Goal: Find specific page/section: Find specific page/section

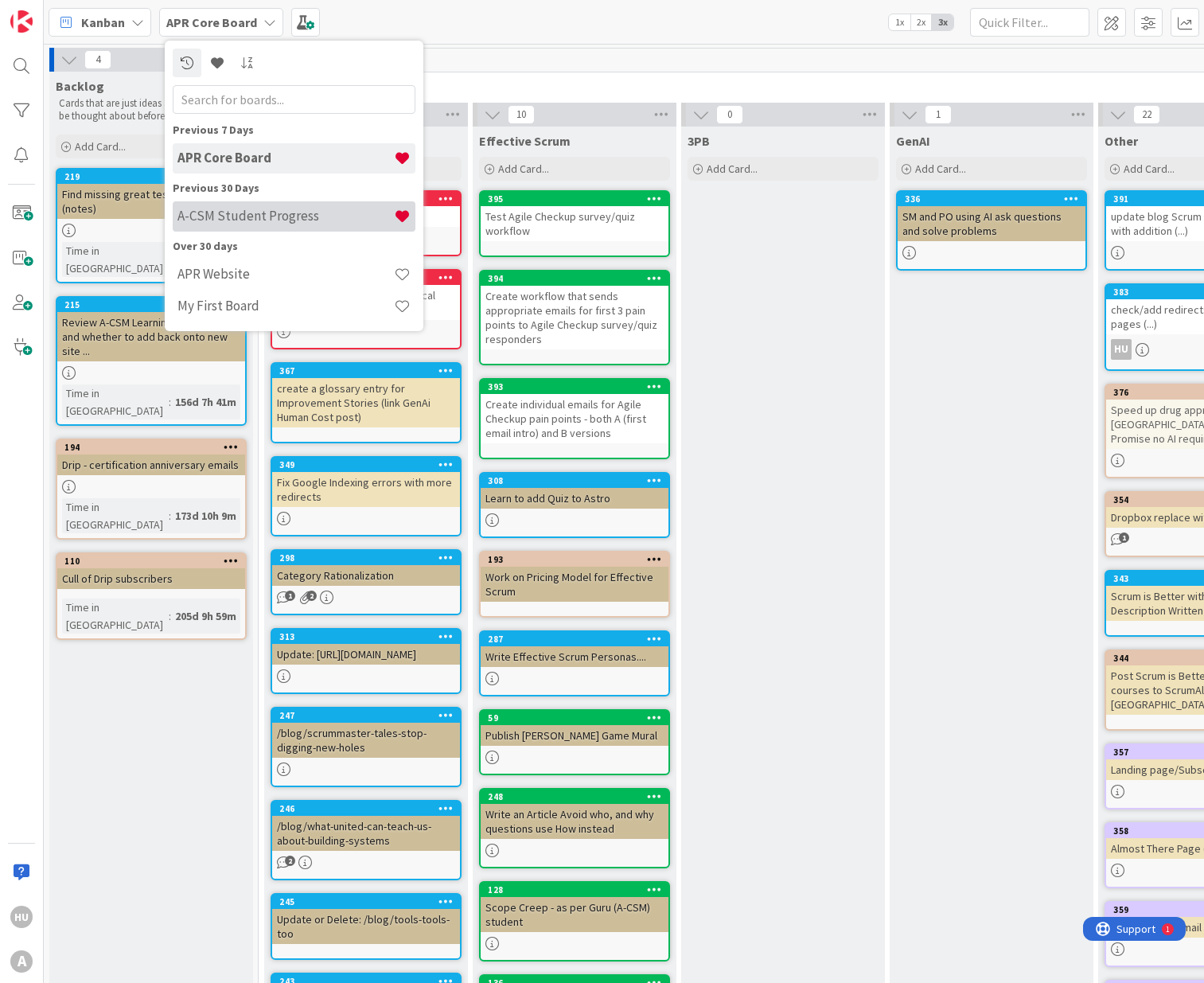
click at [232, 212] on h4 "A-CSM Student Progress" at bounding box center [285, 215] width 216 height 16
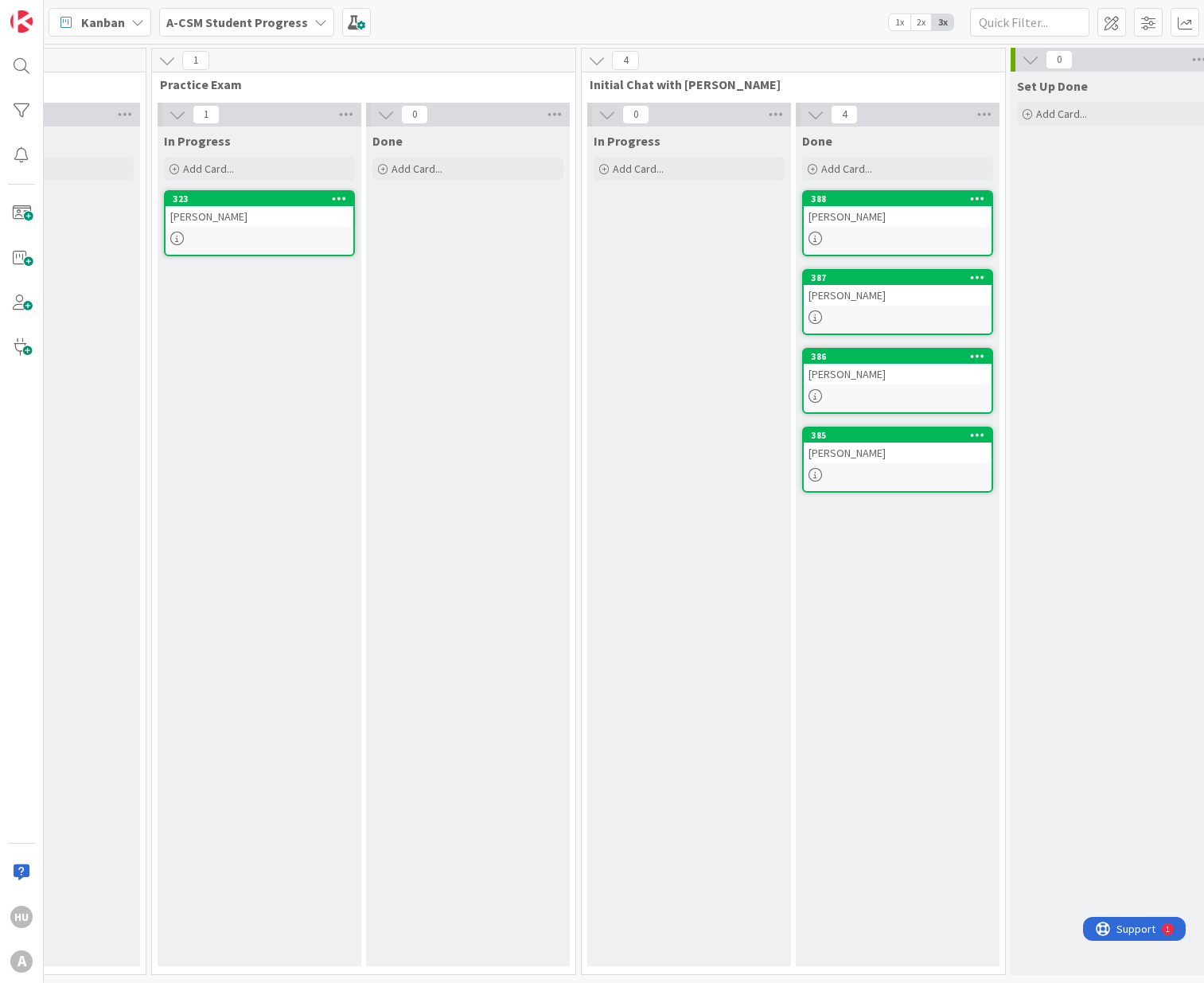
scroll to position [0, 539]
click at [846, 222] on div "[PERSON_NAME]" at bounding box center [896, 216] width 188 height 21
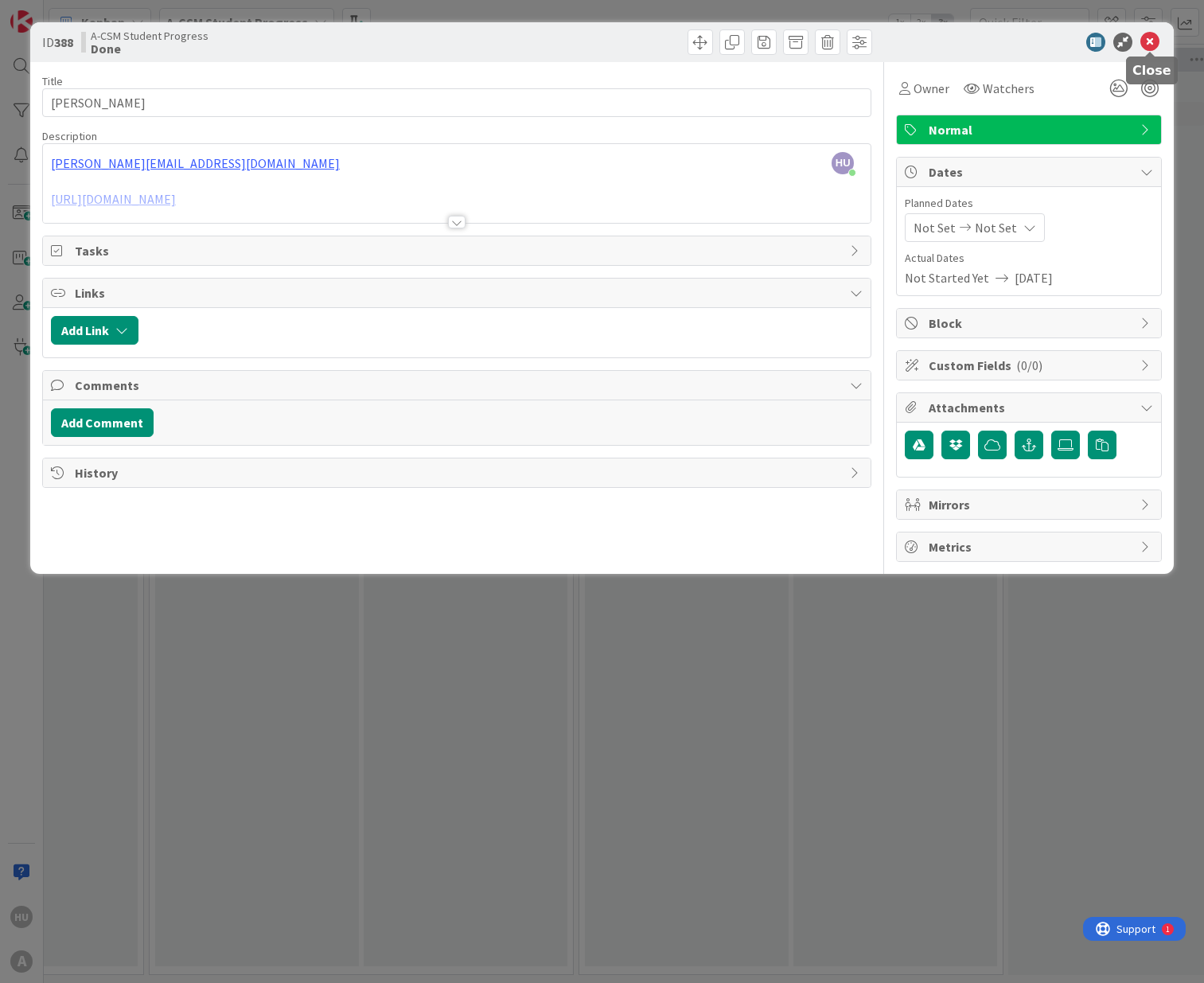
click at [1151, 44] on icon at bounding box center [1150, 42] width 19 height 19
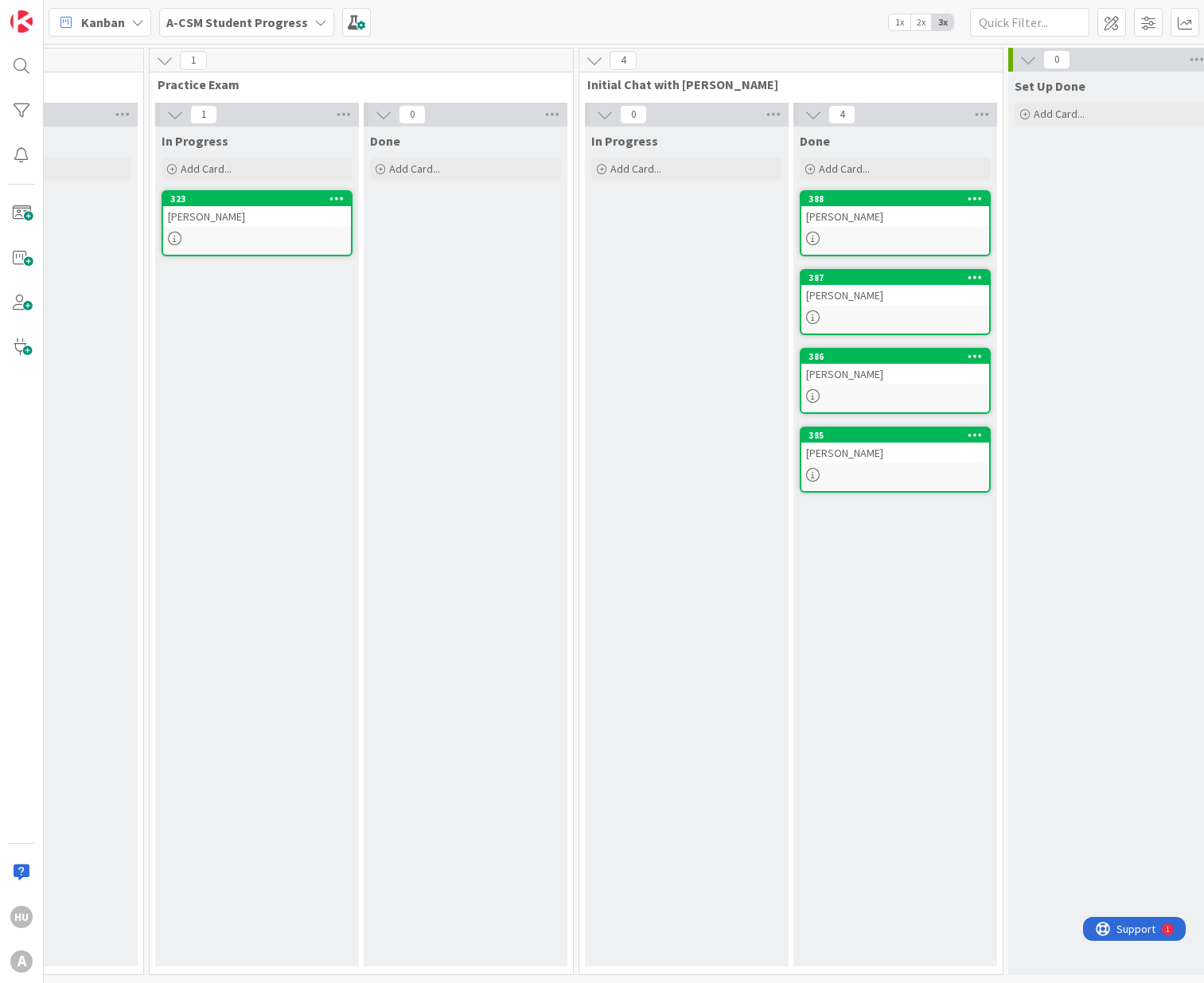
click at [887, 476] on div at bounding box center [896, 475] width 188 height 14
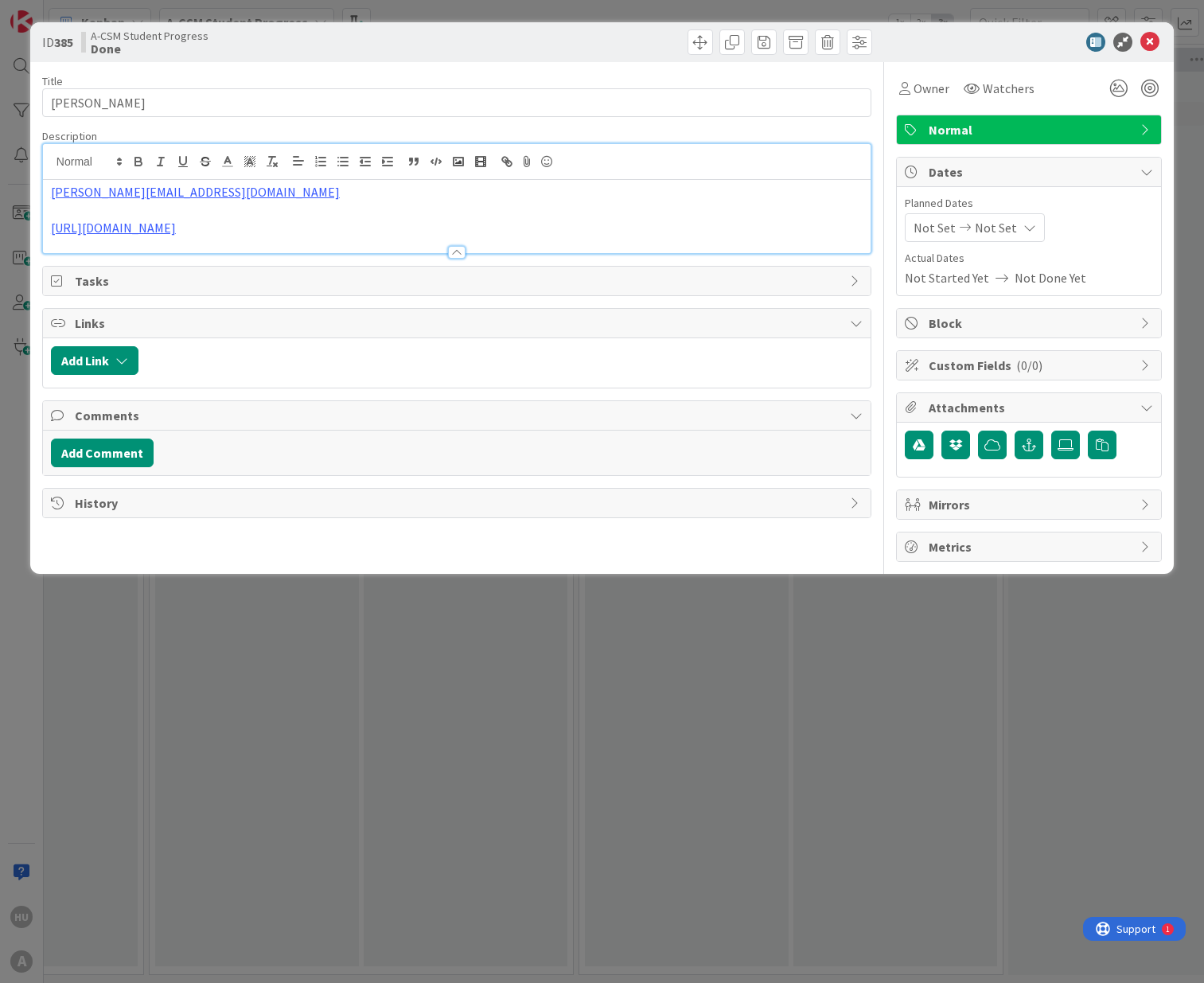
click at [359, 179] on div "[PERSON_NAME][EMAIL_ADDRESS][DOMAIN_NAME] [URL][DOMAIN_NAME]" at bounding box center [456, 199] width 828 height 109
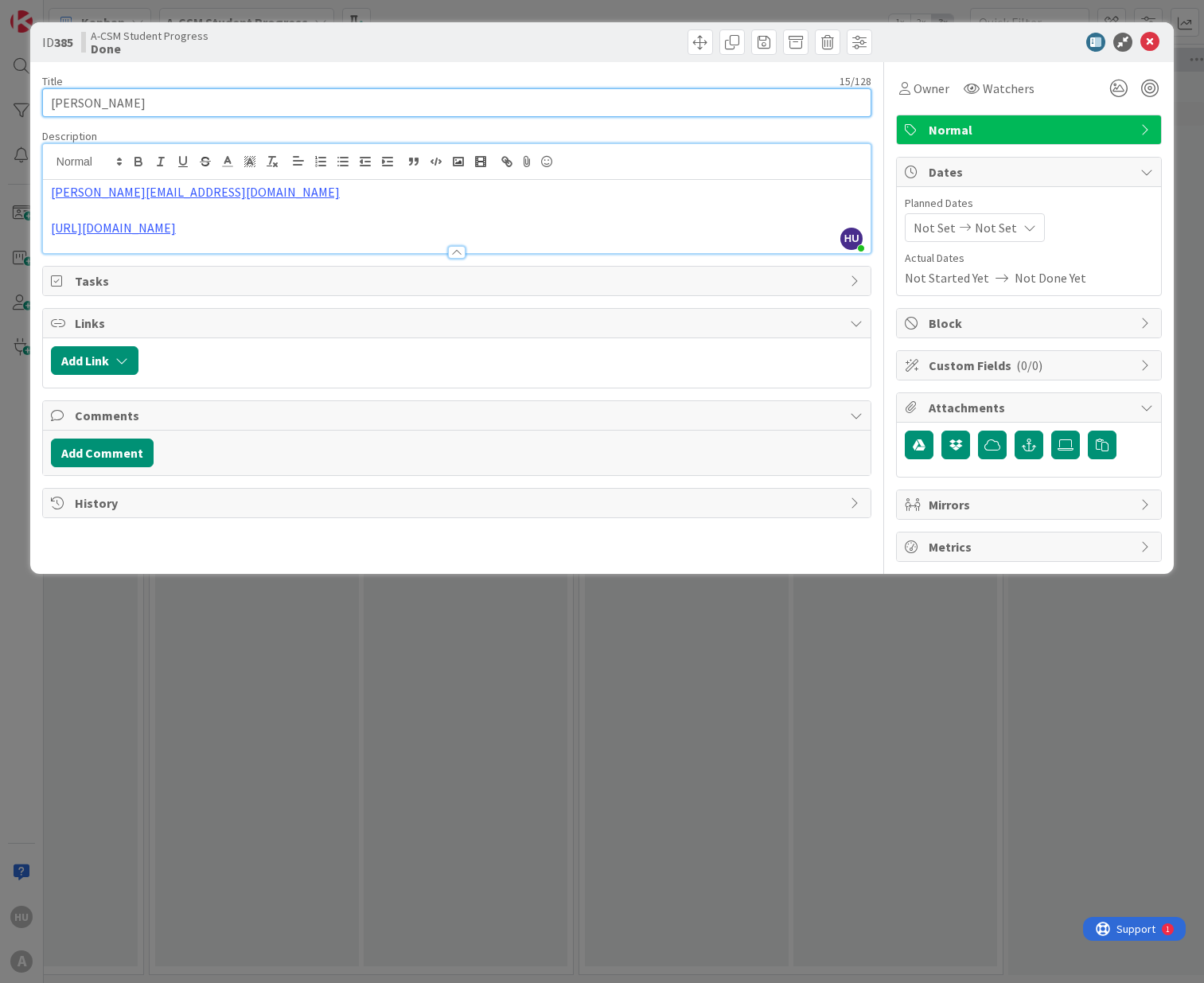
drag, startPoint x: 142, startPoint y: 104, endPoint x: 15, endPoint y: 104, distance: 127.0
click at [15, 104] on div "ID 385 A-CSM Student Progress Done Title 15 / 128 [PERSON_NAME] Description HU …" at bounding box center [602, 492] width 1204 height 983
type input "Zensurance"
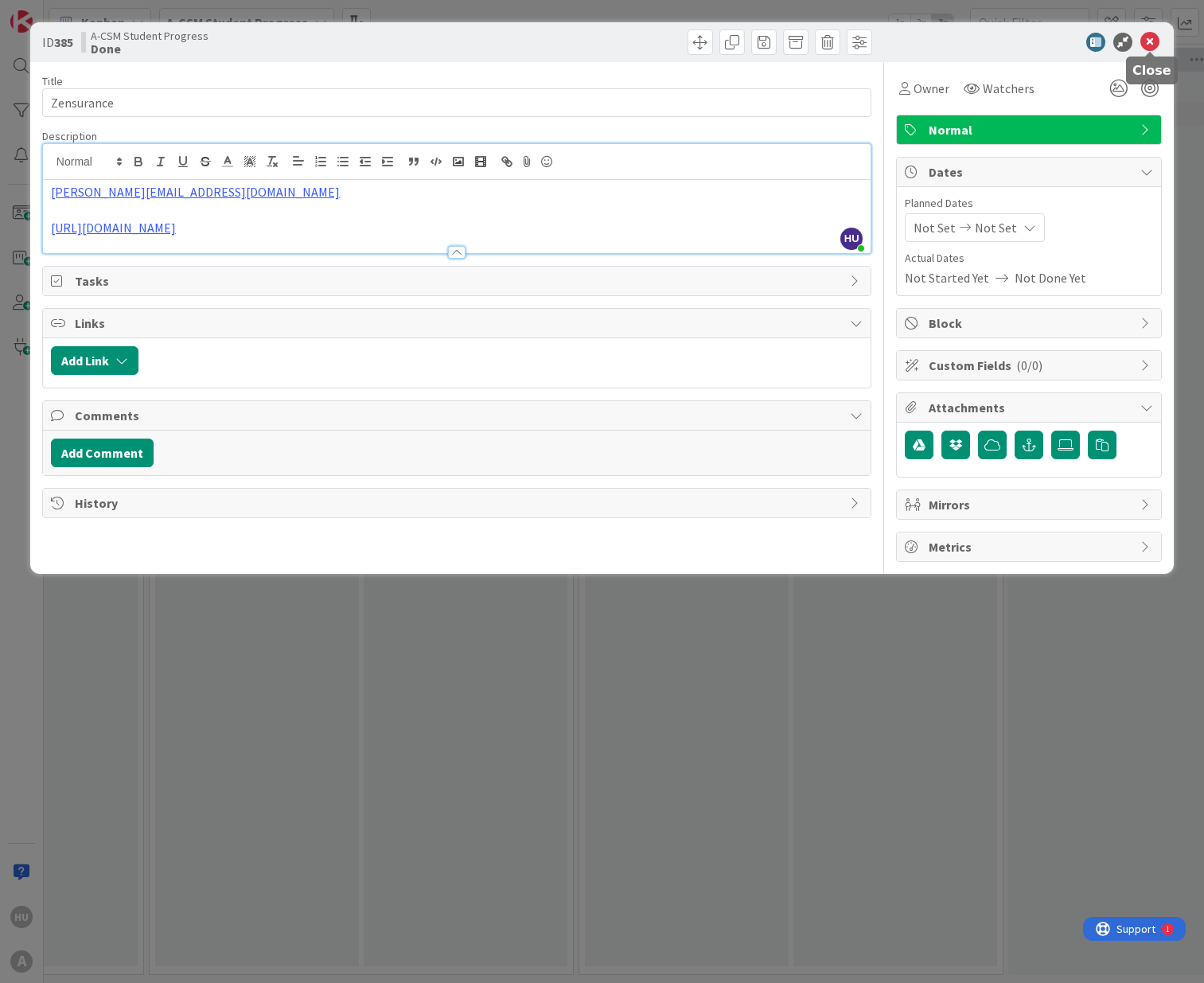
click at [1154, 44] on icon at bounding box center [1150, 42] width 19 height 19
